Goal: Information Seeking & Learning: Learn about a topic

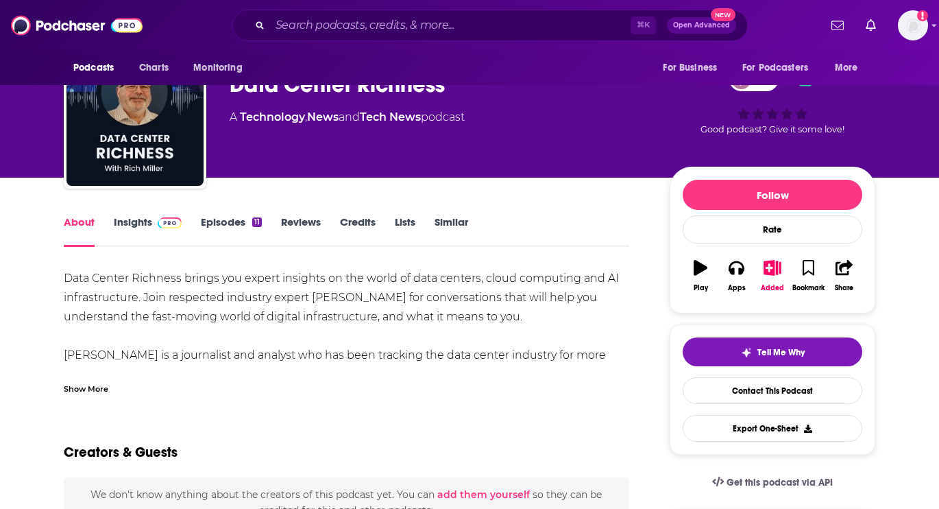
scroll to position [49, 0]
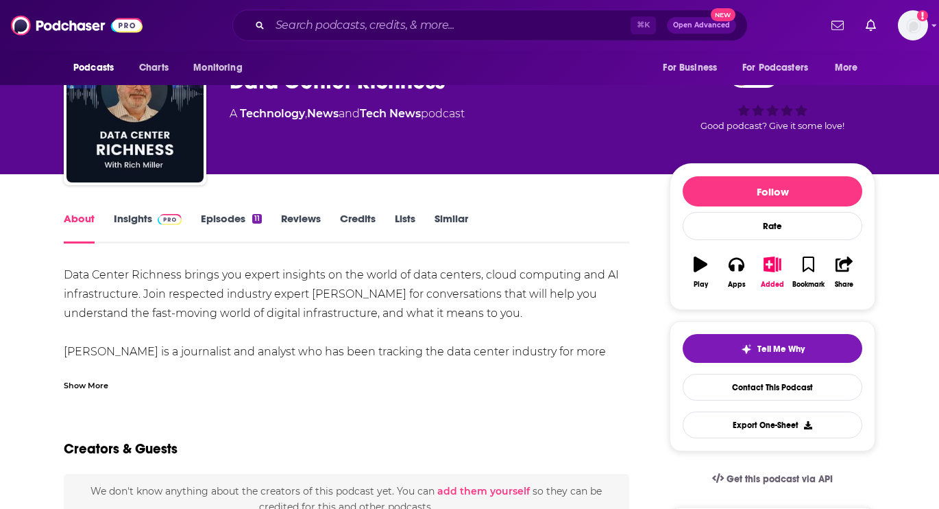
click at [149, 215] on link "Insights" at bounding box center [148, 228] width 68 height 32
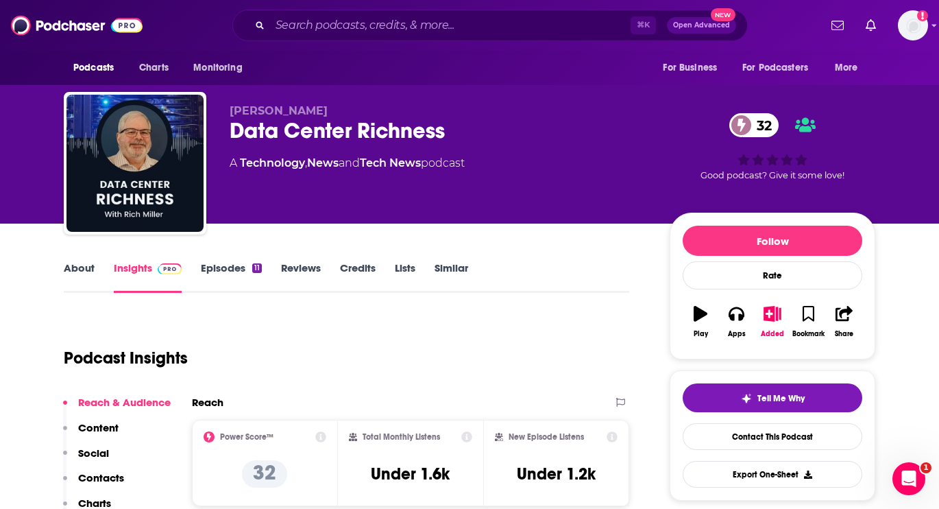
click at [91, 278] on link "About" at bounding box center [79, 277] width 31 height 32
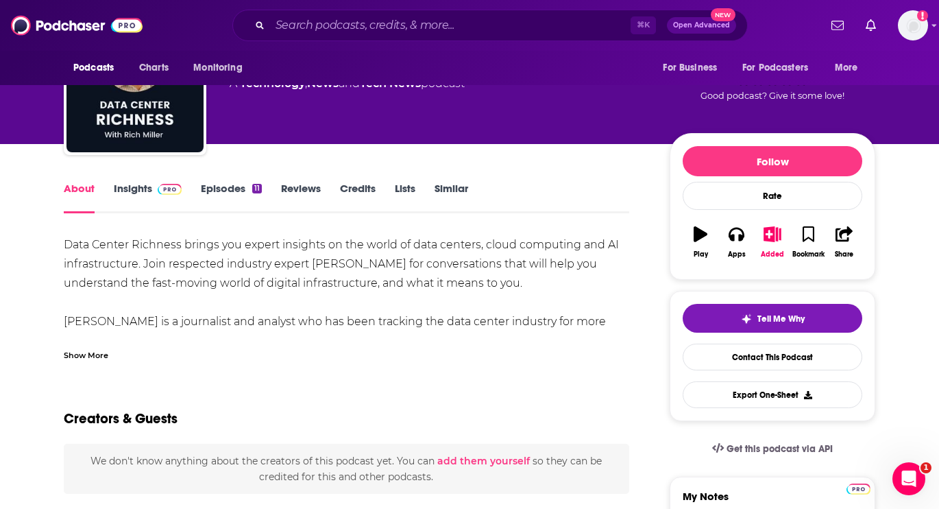
scroll to position [87, 0]
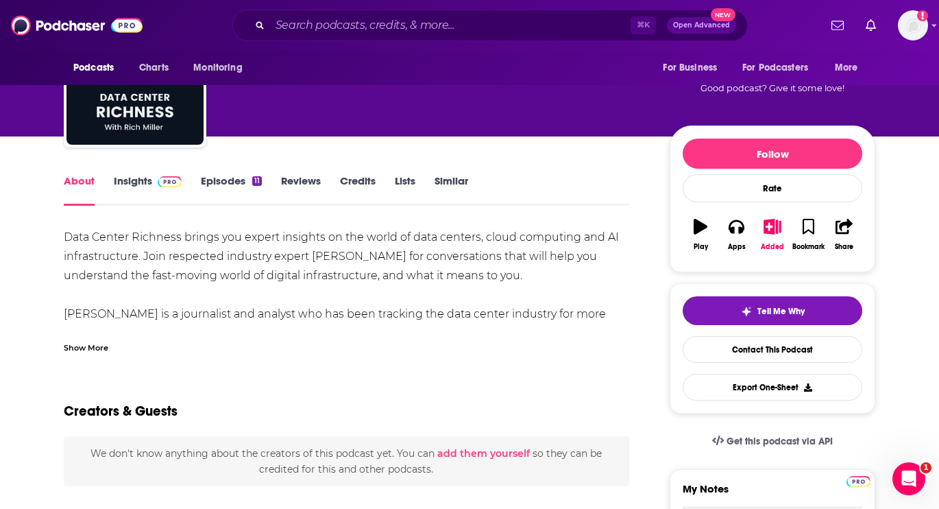
click at [146, 182] on link "Insights" at bounding box center [148, 190] width 68 height 32
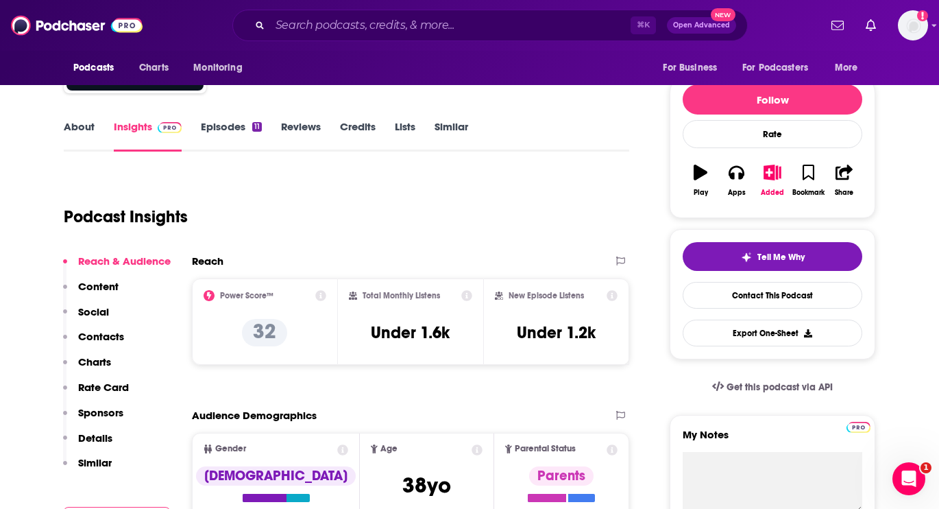
scroll to position [143, 0]
